Goal: Information Seeking & Learning: Learn about a topic

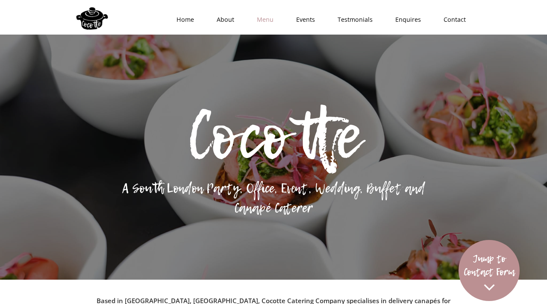
click at [271, 24] on link "Menu" at bounding box center [262, 20] width 39 height 26
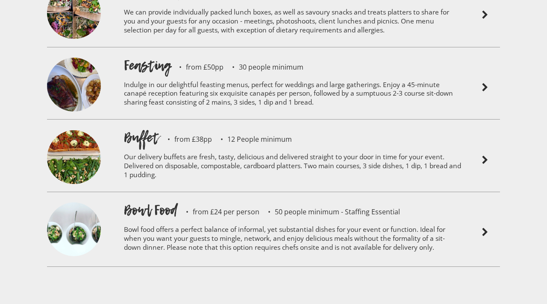
scroll to position [2016, 0]
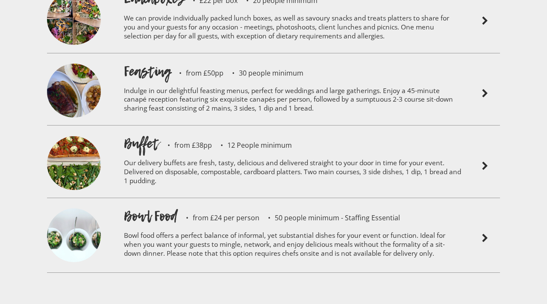
click at [484, 233] on img at bounding box center [485, 238] width 10 height 10
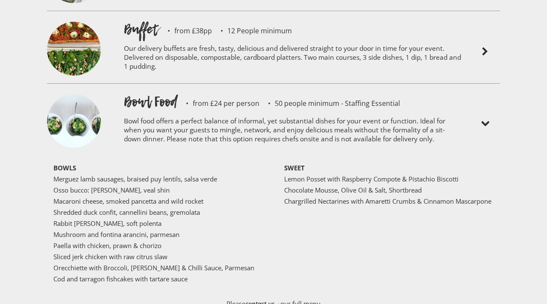
scroll to position [2133, 0]
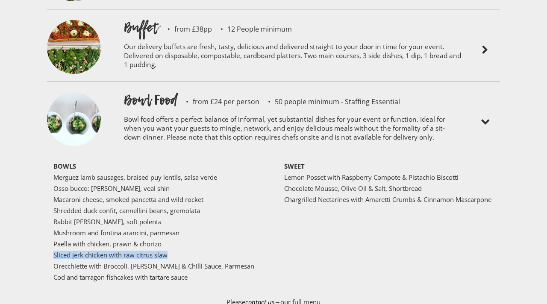
drag, startPoint x: 172, startPoint y: 231, endPoint x: 49, endPoint y: 226, distance: 123.6
click at [49, 226] on div "BOWLS Merguez lamb sausages, braised puy lentils, salsa verde Osso bucco: saffr…" at bounding box center [161, 224] width 224 height 122
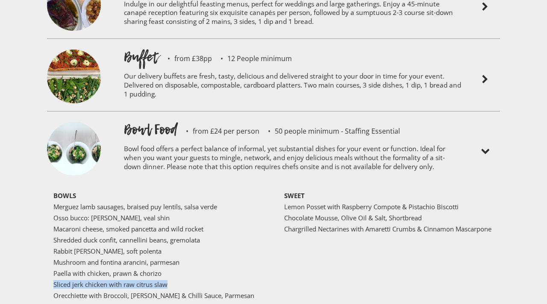
scroll to position [2070, 0]
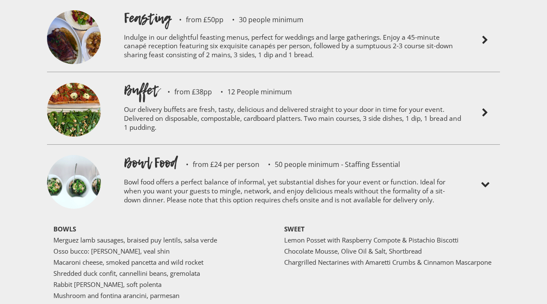
click at [139, 100] on p "Our delivery buffets are fresh, tasty, delicious and delivered straight to your…" at bounding box center [293, 120] width 338 height 41
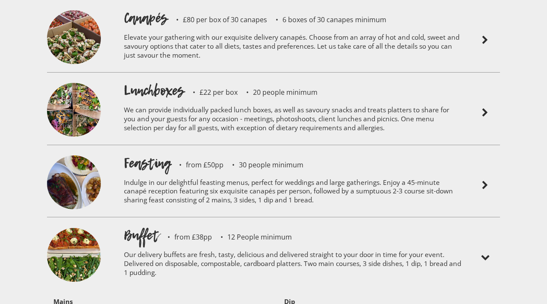
scroll to position [1916, 0]
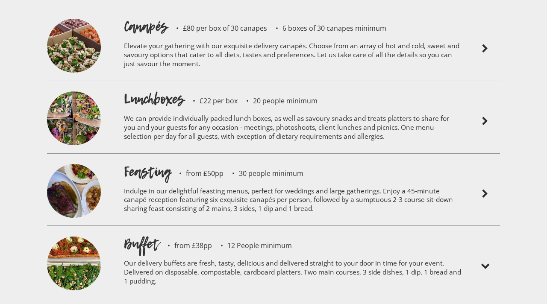
click at [149, 181] on p "Indulge in our delightful feasting menus, perfect for weddings and large gather…" at bounding box center [293, 201] width 338 height 41
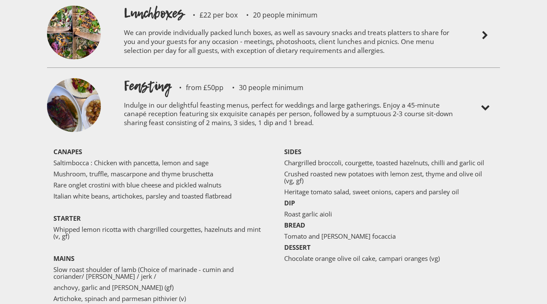
scroll to position [2003, 0]
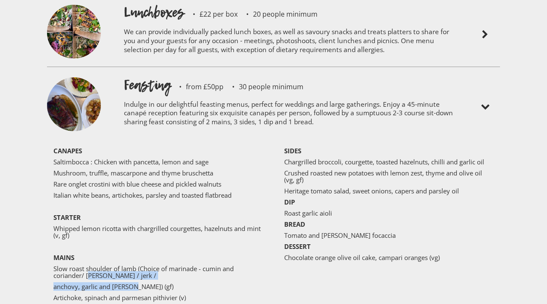
drag, startPoint x: 90, startPoint y: 253, endPoint x: 138, endPoint y: 260, distance: 47.9
click at [138, 260] on div "‍ CANAPES Saltimbocca : Chicken with pancetta, lemon and sage Mushroom, truffle…" at bounding box center [161, 226] width 216 height 158
click at [173, 265] on p "Slow roast shoulder of lamb (Choice of marinade - cumin and coriander/ [PERSON_…" at bounding box center [157, 272] width 209 height 14
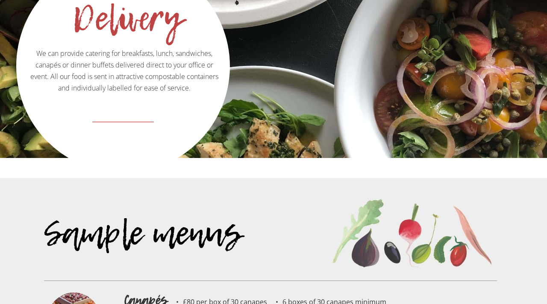
scroll to position [1591, 0]
